Goal: Transaction & Acquisition: Purchase product/service

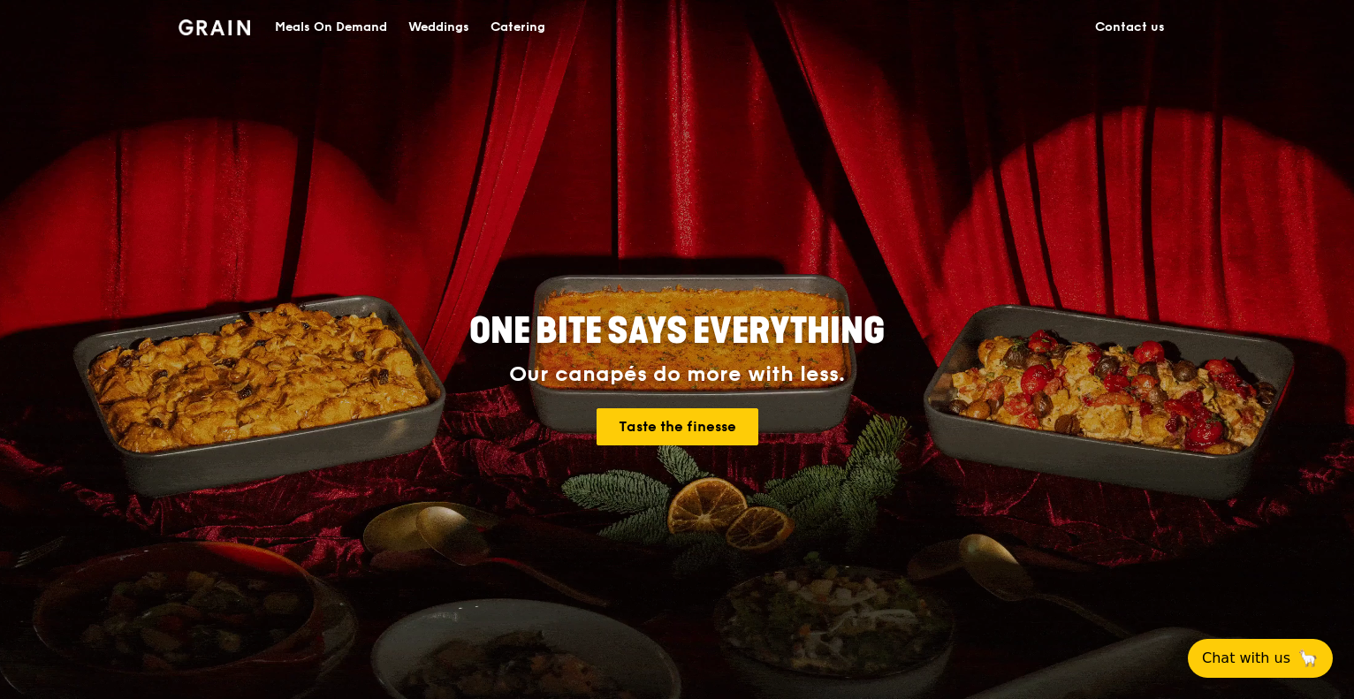
click at [501, 33] on div "Catering" at bounding box center [518, 27] width 55 height 53
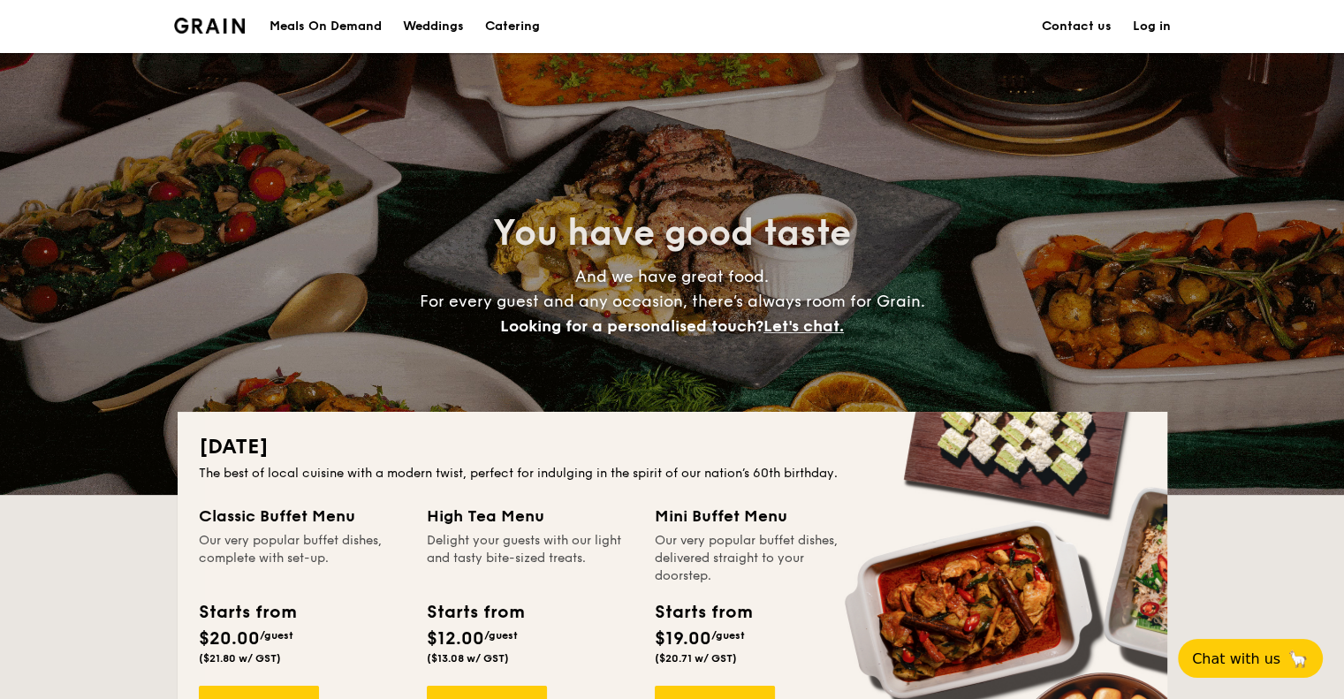
click at [491, 26] on h1 "Catering" at bounding box center [512, 26] width 55 height 53
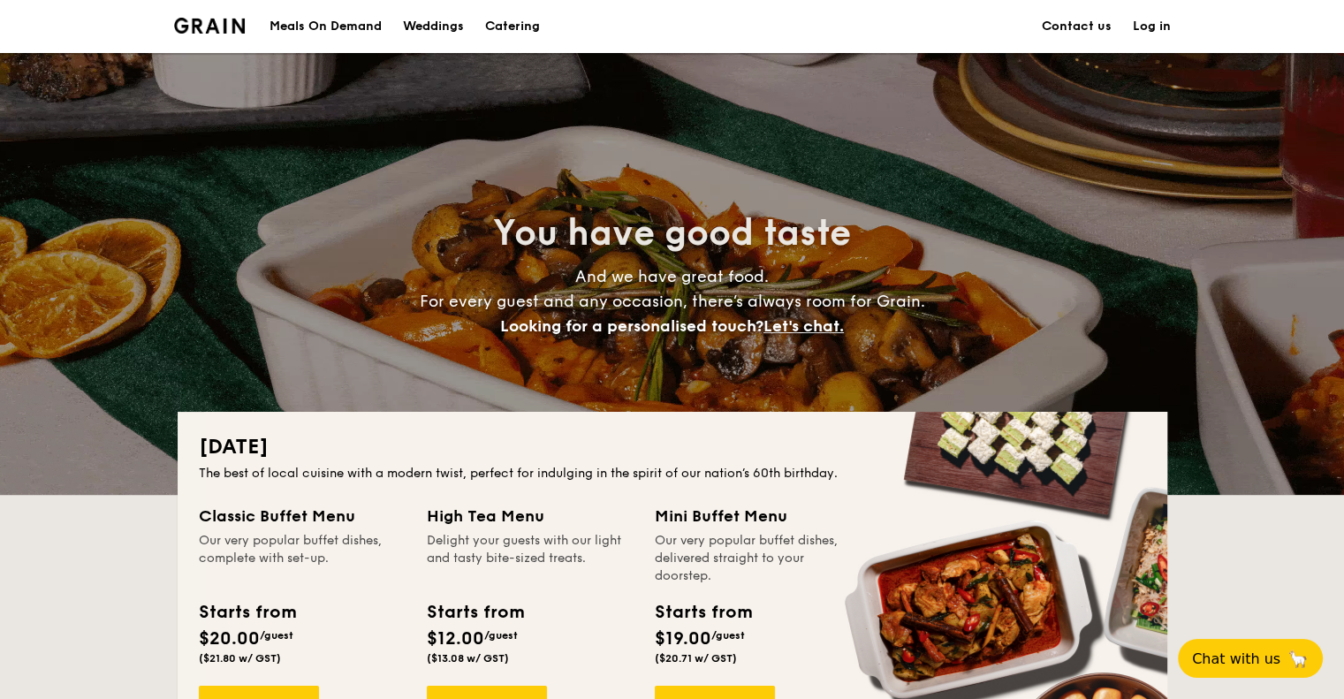
click at [505, 27] on h1 "Catering" at bounding box center [512, 26] width 55 height 53
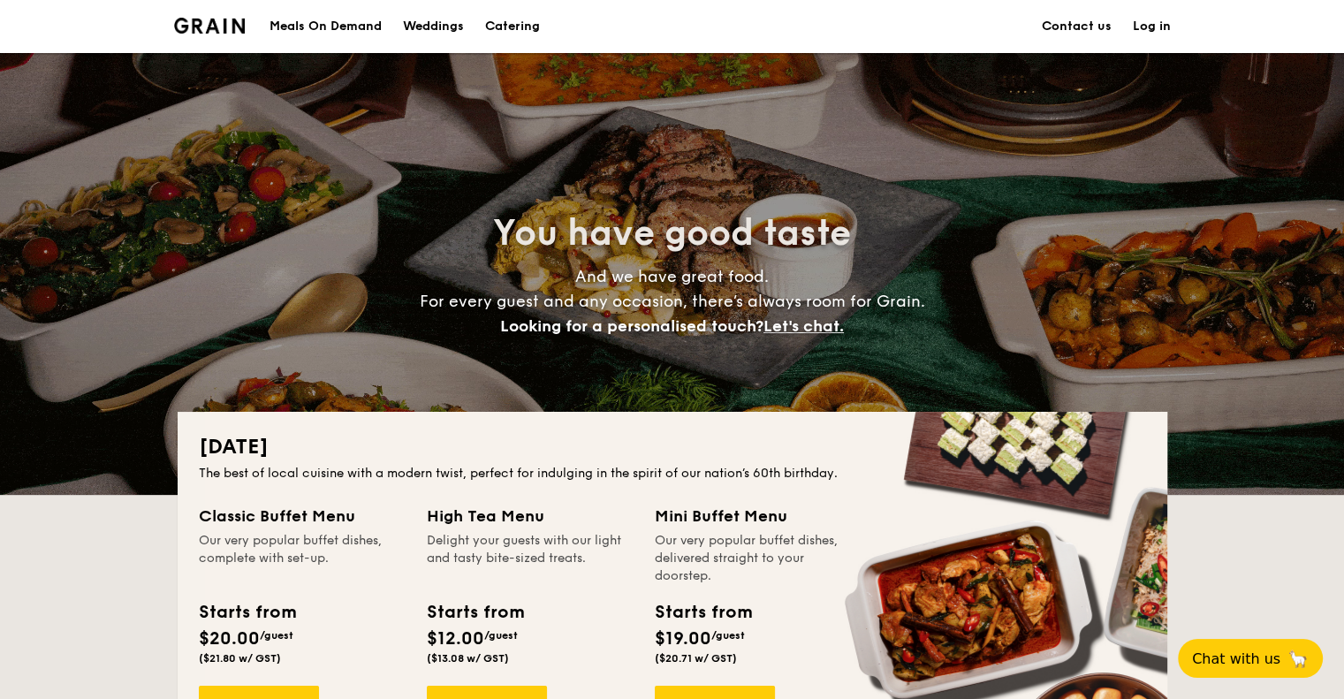
click at [503, 32] on h1 "Catering" at bounding box center [512, 26] width 55 height 53
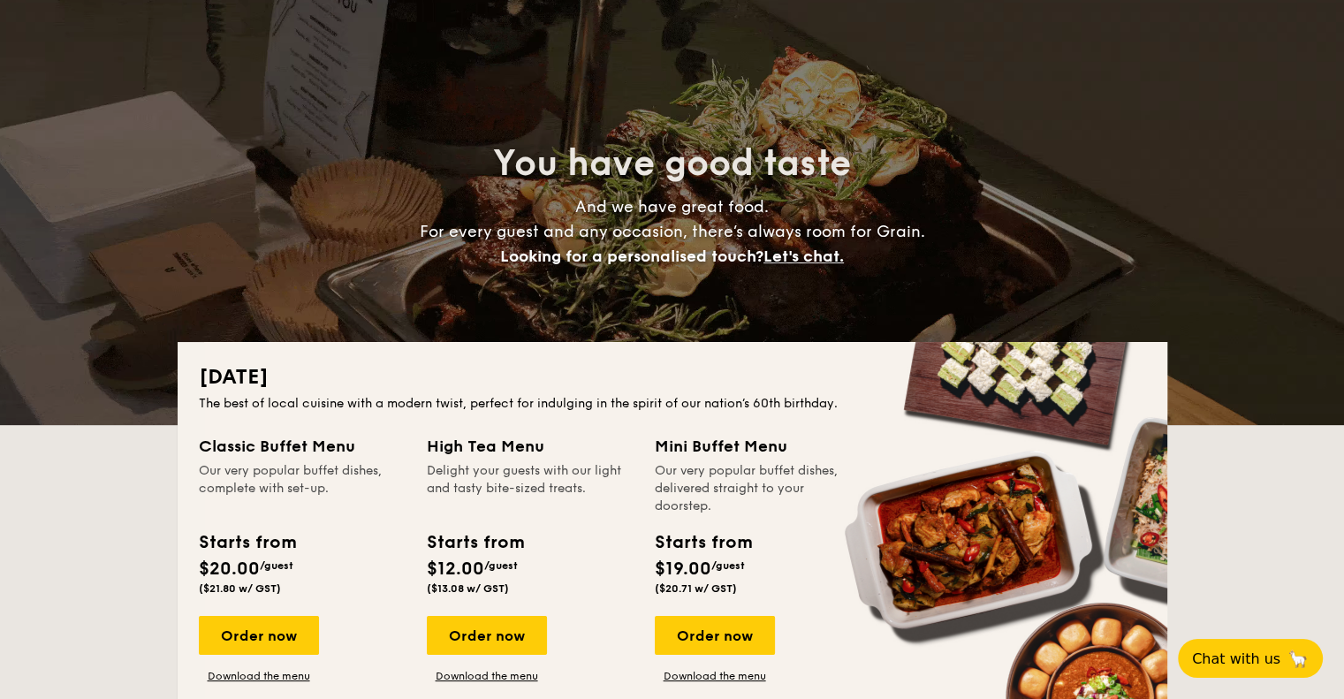
scroll to position [177, 0]
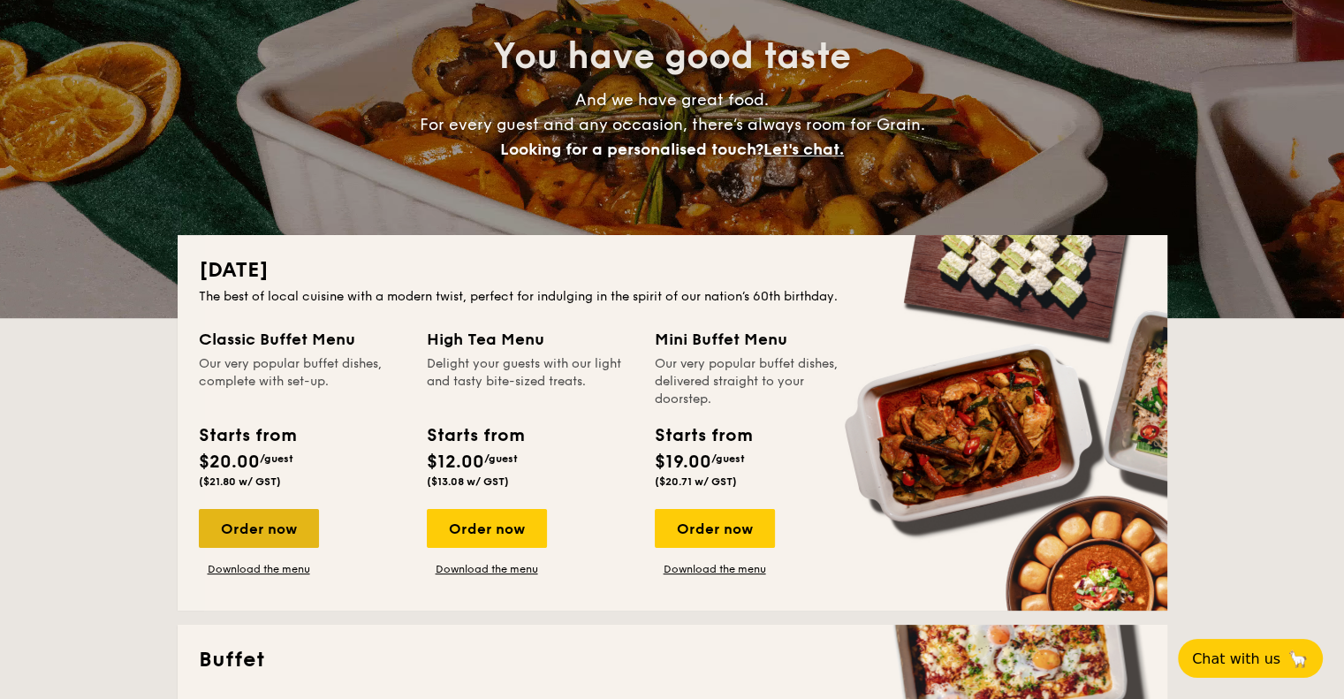
click at [278, 537] on div "Order now" at bounding box center [259, 528] width 120 height 39
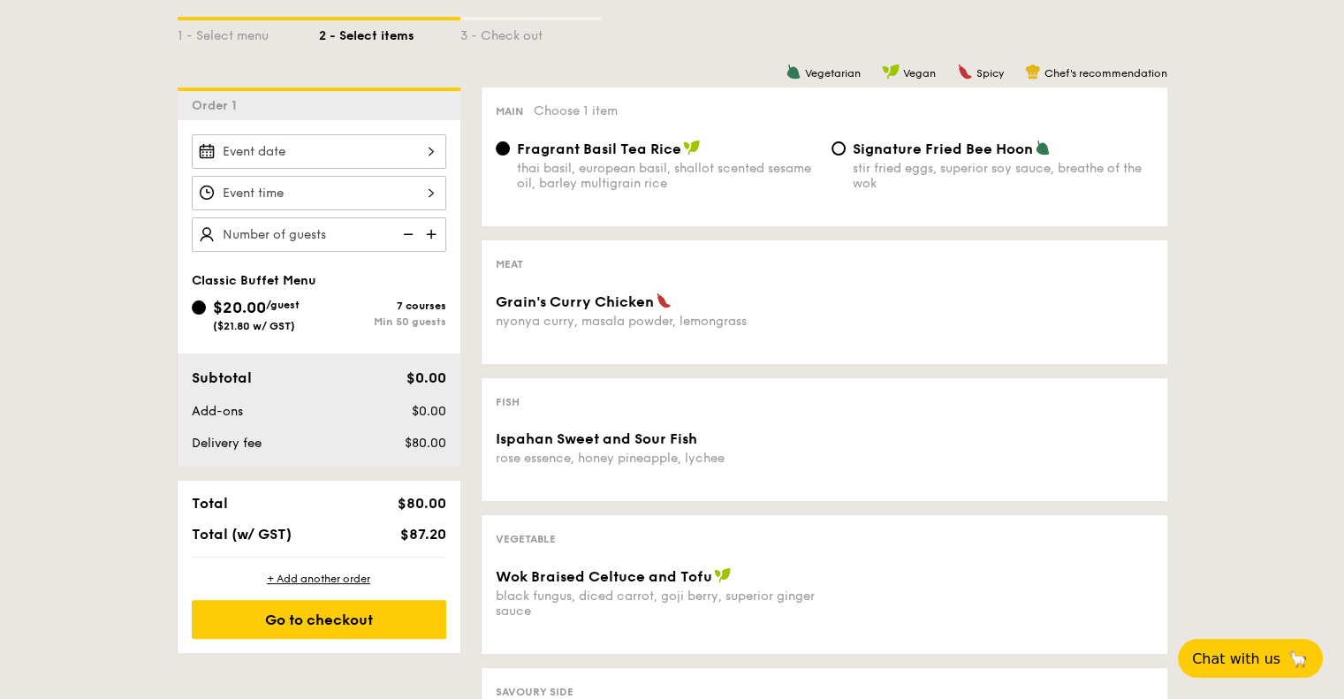
scroll to position [442, 0]
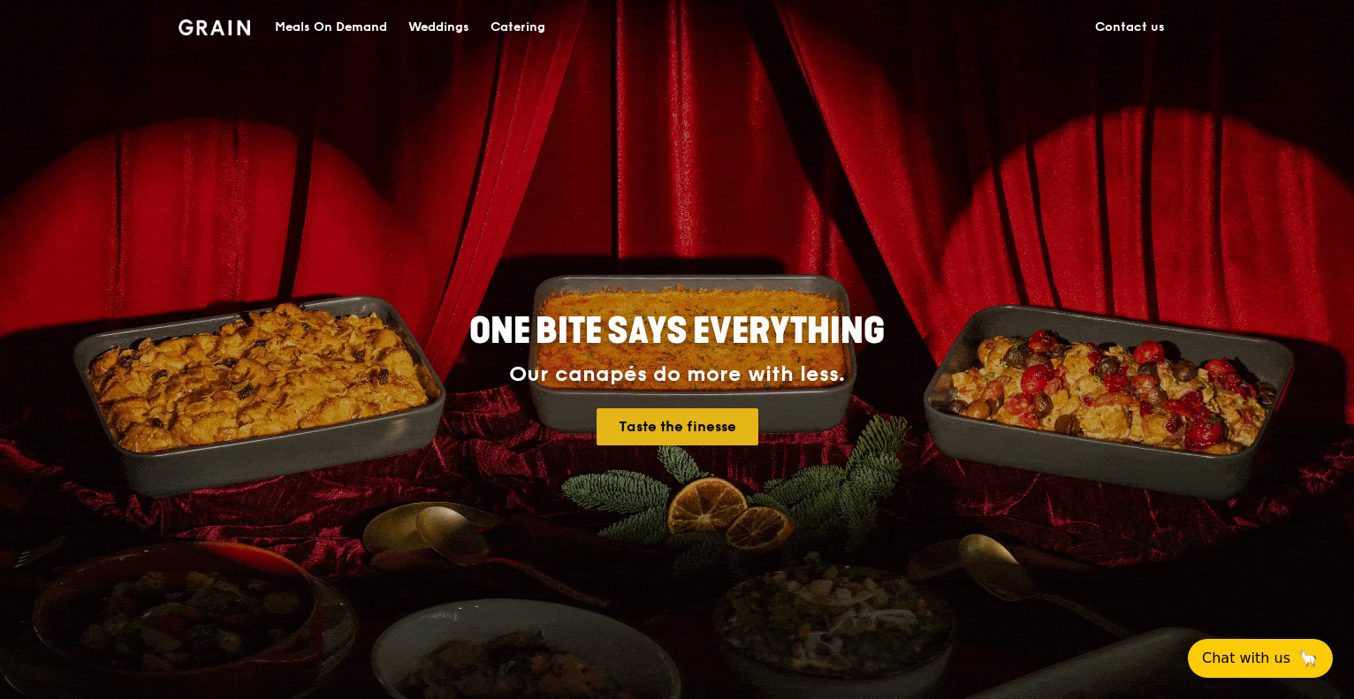
click at [675, 430] on link "Taste the finesse" at bounding box center [678, 426] width 162 height 37
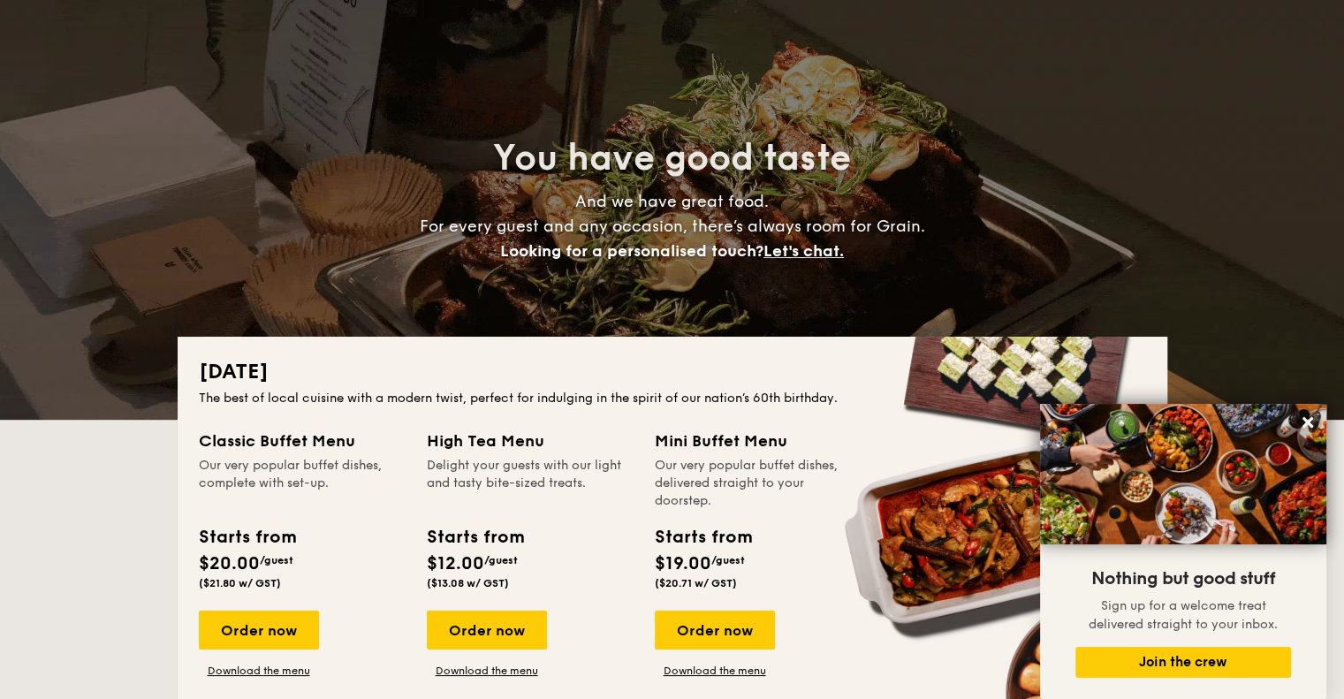
scroll to position [177, 0]
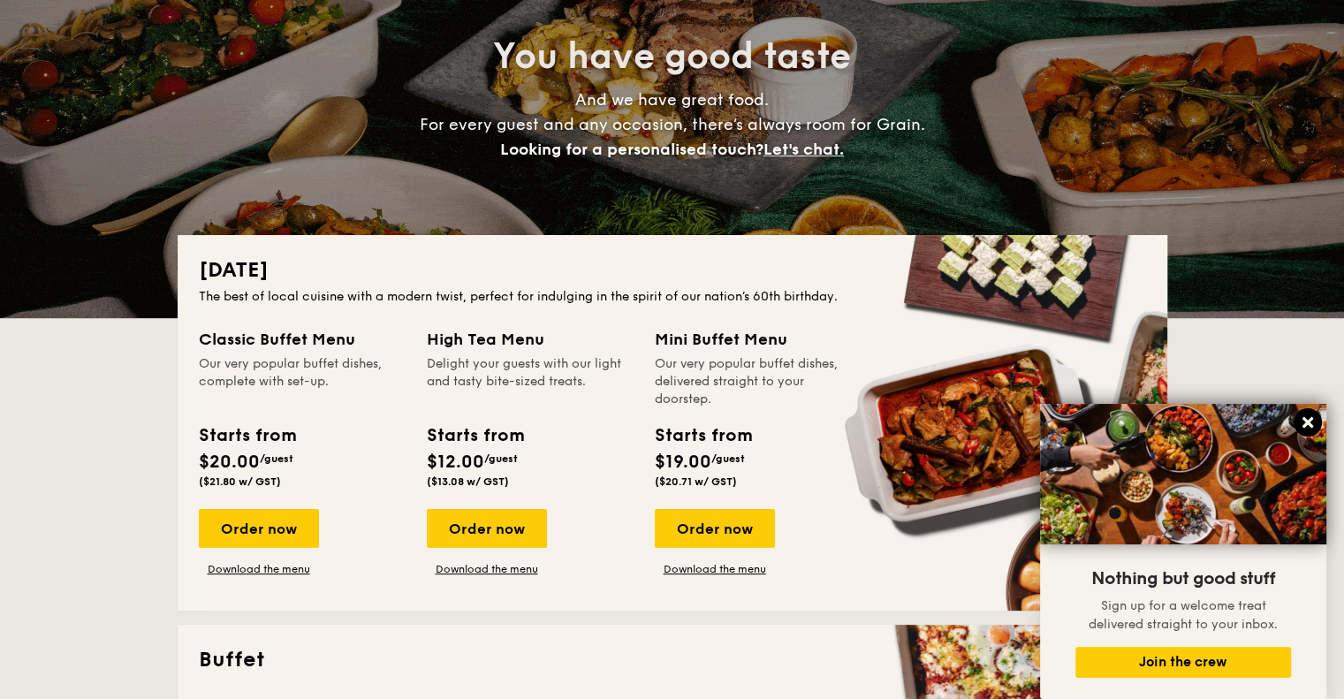
click at [1307, 429] on icon at bounding box center [1308, 423] width 16 height 16
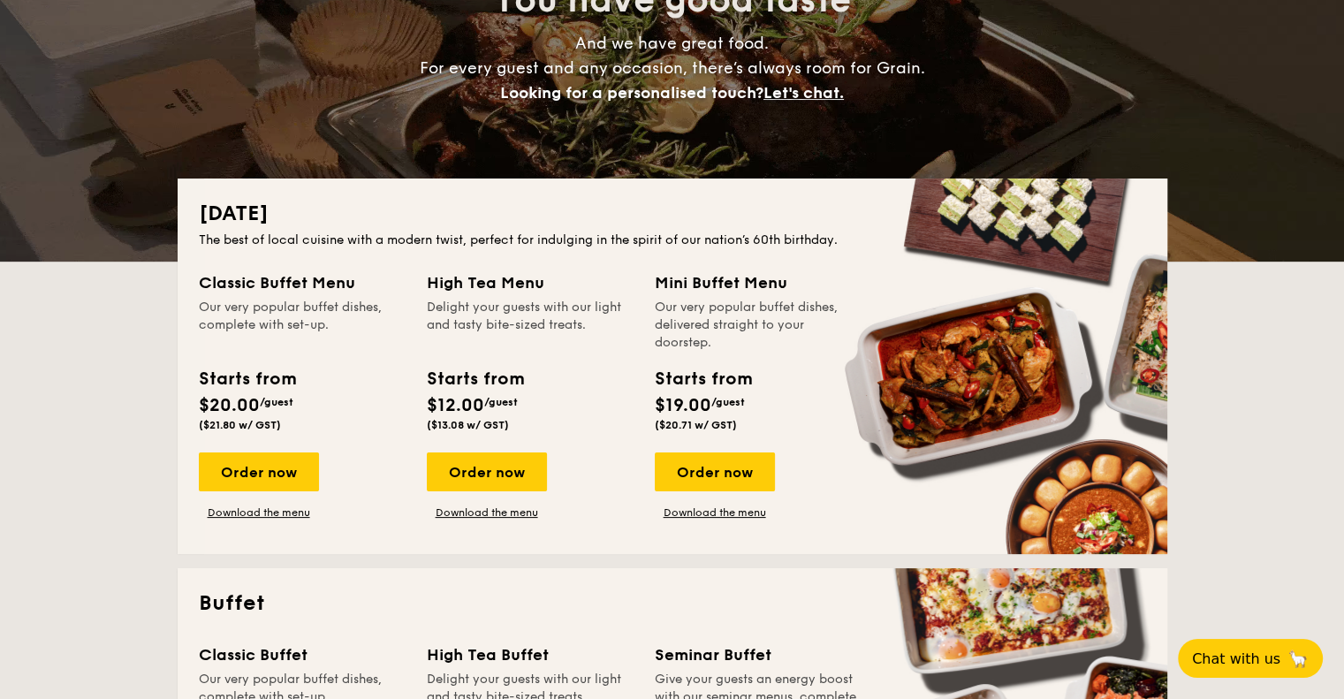
scroll to position [265, 0]
